Goal: Information Seeking & Learning: Learn about a topic

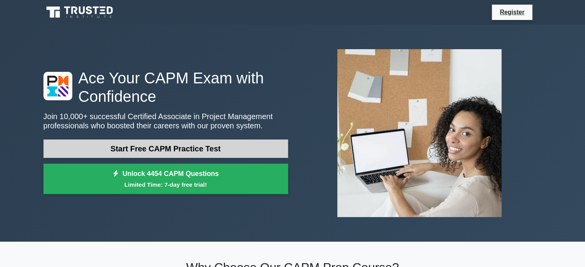
click at [166, 150] on link "Start Free CAPM Practice Test" at bounding box center [165, 149] width 245 height 18
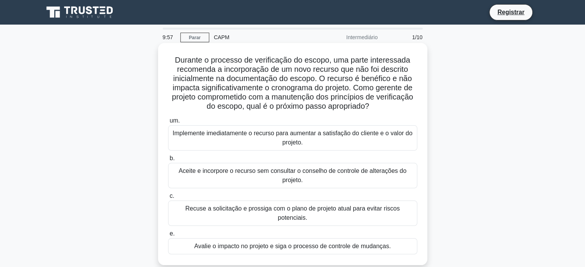
click at [195, 148] on div "Implemente imediatamente o recurso para aumentar a satisfação do cliente e o va…" at bounding box center [292, 137] width 249 height 25
click at [168, 124] on input "um. Implemente imediatamente o recurso para aumentar a satisfação do cliente e …" at bounding box center [168, 121] width 0 height 5
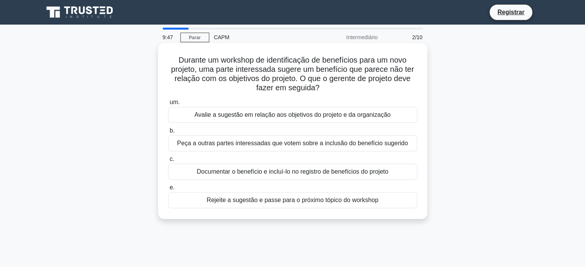
click at [203, 120] on div "Avalie a sugestão em relação aos objetivos do projeto e da organização" at bounding box center [292, 115] width 249 height 16
click at [168, 105] on input "um. Avalie a sugestão em relação aos objetivos do projeto e da organização" at bounding box center [168, 102] width 0 height 5
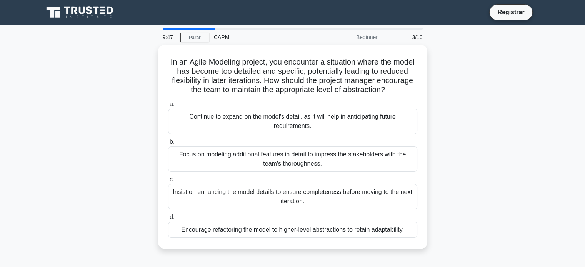
click at [203, 120] on div "Continue to expand on the model's detail, as it will help in anticipating futur…" at bounding box center [292, 121] width 249 height 25
click at [168, 107] on input "a. Continue to expand on the model's detail, as it will help in anticipating fu…" at bounding box center [168, 104] width 0 height 5
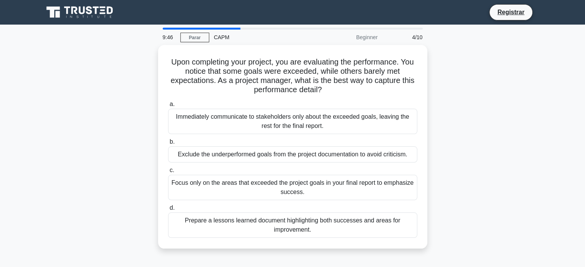
click at [203, 120] on div "Immediately communicate to stakeholders only about the exceeded goals, leaving …" at bounding box center [292, 121] width 249 height 25
click at [168, 107] on input "a. Immediately communicate to stakeholders only about the exceeded goals, leavi…" at bounding box center [168, 104] width 0 height 5
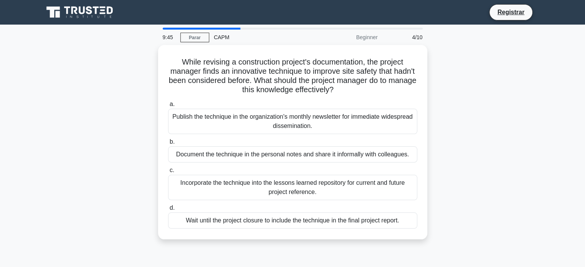
click at [203, 120] on div "Publish the technique in the organization's monthly newsletter for immediate wi…" at bounding box center [292, 121] width 249 height 25
click at [168, 107] on input "a. Publish the technique in the organization's monthly newsletter for immediate…" at bounding box center [168, 104] width 0 height 5
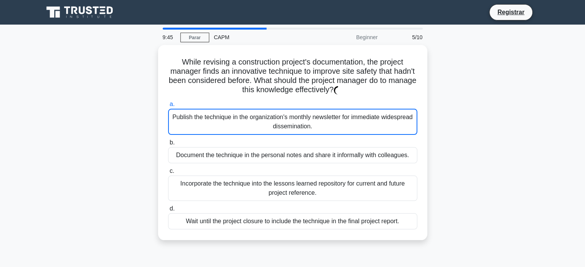
click at [203, 120] on div "Publish the technique in the organization's monthly newsletter for immediate wi…" at bounding box center [292, 122] width 249 height 26
click at [168, 107] on input "a. Publish the technique in the organization's monthly newsletter for immediate…" at bounding box center [168, 104] width 0 height 5
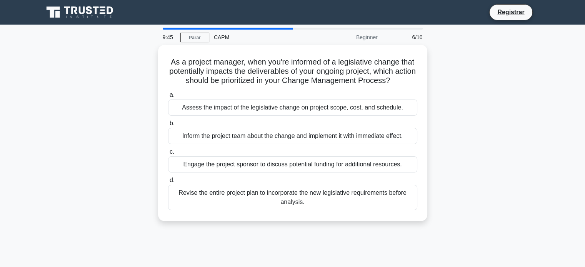
click at [203, 120] on label "b. Inform the project team about the change and implement it with immediate eff…" at bounding box center [292, 131] width 249 height 25
click at [168, 121] on input "b. Inform the project team about the change and implement it with immediate eff…" at bounding box center [168, 123] width 0 height 5
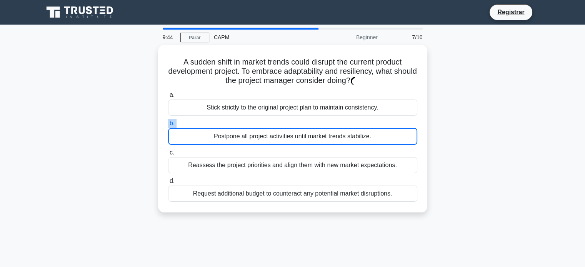
click at [203, 120] on div "a. Stick strictly to the original project plan to maintain consistency. b. Post…" at bounding box center [293, 146] width 259 height 115
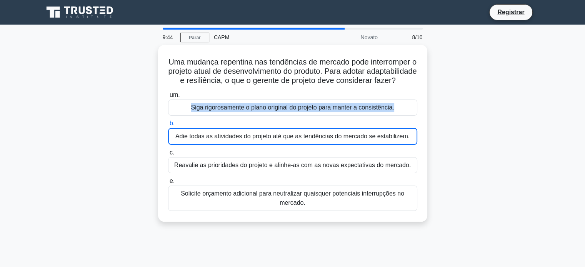
click at [203, 116] on div "Siga rigorosamente o plano original do projeto para manter a consistência." at bounding box center [292, 108] width 249 height 16
click at [168, 98] on input "um. Siga rigorosamente o plano original do projeto para manter a consistência." at bounding box center [168, 95] width 0 height 5
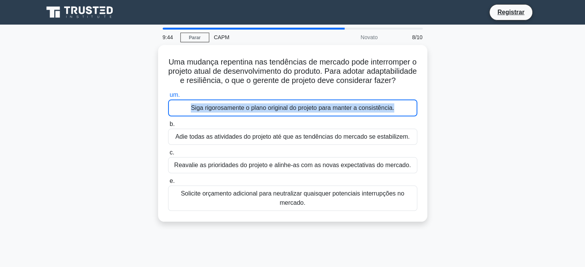
click at [203, 117] on div "Siga rigorosamente o plano original do projeto para manter a consistência." at bounding box center [292, 108] width 249 height 17
click at [168, 98] on input "um. Siga rigorosamente o plano original do projeto para manter a consistência." at bounding box center [168, 95] width 0 height 5
click at [203, 117] on div "Siga rigorosamente o plano original do projeto para manter a consistência." at bounding box center [292, 108] width 249 height 17
click at [168, 98] on input "um. Siga rigorosamente o plano original do projeto para manter a consistência." at bounding box center [168, 95] width 0 height 5
click at [203, 117] on div "Siga rigorosamente o plano original do projeto para manter a consistência." at bounding box center [292, 108] width 249 height 17
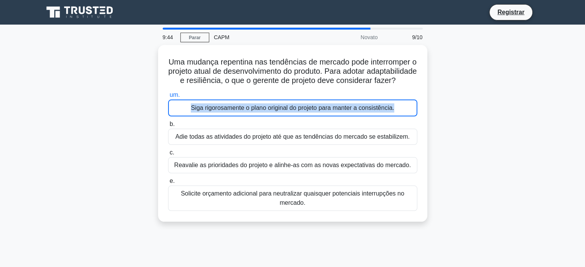
click at [168, 98] on input "um. Siga rigorosamente o plano original do projeto para manter a consistência." at bounding box center [168, 95] width 0 height 5
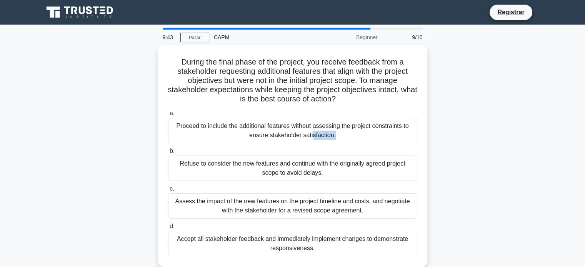
click at [203, 120] on div "Proceed to include the additional features without assessing the project constr…" at bounding box center [292, 130] width 249 height 25
click at [168, 116] on input "a. Proceed to include the additional features without assessing the project con…" at bounding box center [168, 113] width 0 height 5
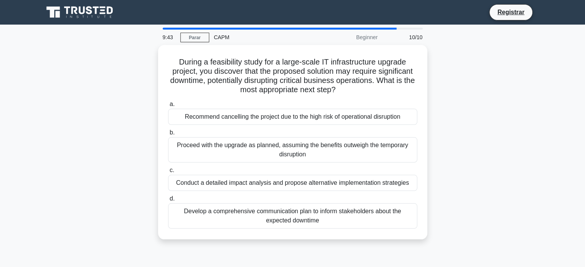
click at [203, 120] on div "Recommend cancelling the project due to the high risk of operational disruption" at bounding box center [292, 117] width 249 height 16
click at [168, 107] on input "a. Recommend cancelling the project due to the high risk of operational disrupt…" at bounding box center [168, 104] width 0 height 5
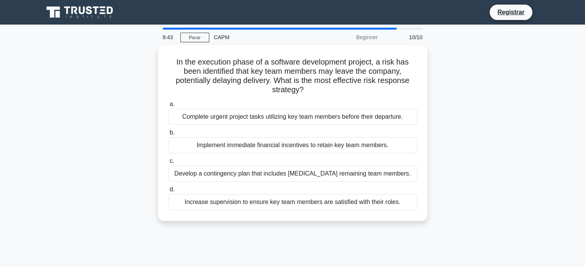
click at [203, 120] on div "Complete urgent project tasks utilizing key team members before their departure." at bounding box center [292, 117] width 249 height 16
click at [168, 107] on input "a. Complete urgent project tasks utilizing key team members before their depart…" at bounding box center [168, 104] width 0 height 5
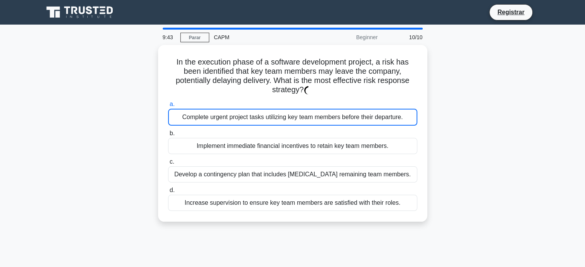
click at [203, 120] on div "Complete urgent project tasks utilizing key team members before their departure." at bounding box center [292, 117] width 249 height 17
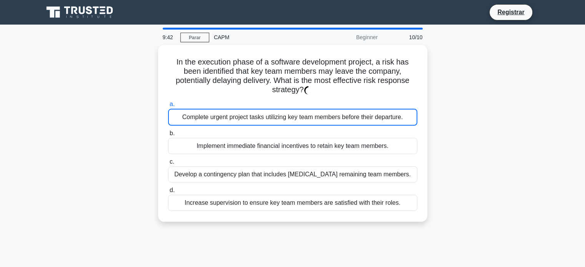
click at [168, 107] on input "a. Complete urgent project tasks utilizing key team members before their depart…" at bounding box center [168, 104] width 0 height 5
